Goal: Information Seeking & Learning: Learn about a topic

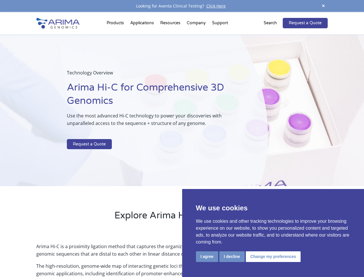
click at [182, 138] on p at bounding box center [153, 134] width 172 height 7
click at [207, 256] on button "I agree" at bounding box center [207, 256] width 22 height 11
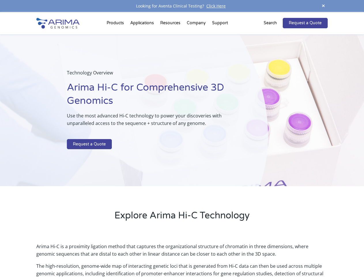
click at [232, 256] on p "Arima Hi-C is a proximity ligation method that captures the organizational stru…" at bounding box center [181, 252] width 291 height 20
click at [272, 256] on p "Arima Hi-C is a proximity ligation method that captures the organizational stru…" at bounding box center [181, 252] width 291 height 20
click at [323, 6] on span at bounding box center [323, 6] width 9 height 8
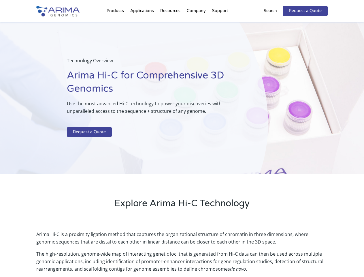
click at [182, 144] on div "Technology Overview Arima Hi-C for Comprehensive 3D Genomics Use the most advan…" at bounding box center [134, 98] width 268 height 152
click at [116, 24] on div "Technology Overview Arima Hi-C for Comprehensive 3D Genomics Use the most advan…" at bounding box center [134, 98] width 268 height 152
click at [171, 24] on div "Technology Overview Arima Hi-C for Comprehensive 3D Genomics Use the most advan…" at bounding box center [134, 98] width 268 height 152
click at [196, 24] on div "Technology Overview Arima Hi-C for Comprehensive 3D Genomics Use the most advan…" at bounding box center [134, 98] width 268 height 152
click at [220, 24] on div "Technology Overview Arima Hi-C for Comprehensive 3D Genomics Use the most advan…" at bounding box center [134, 98] width 268 height 152
